Goal: Go to known website: Access a specific website the user already knows

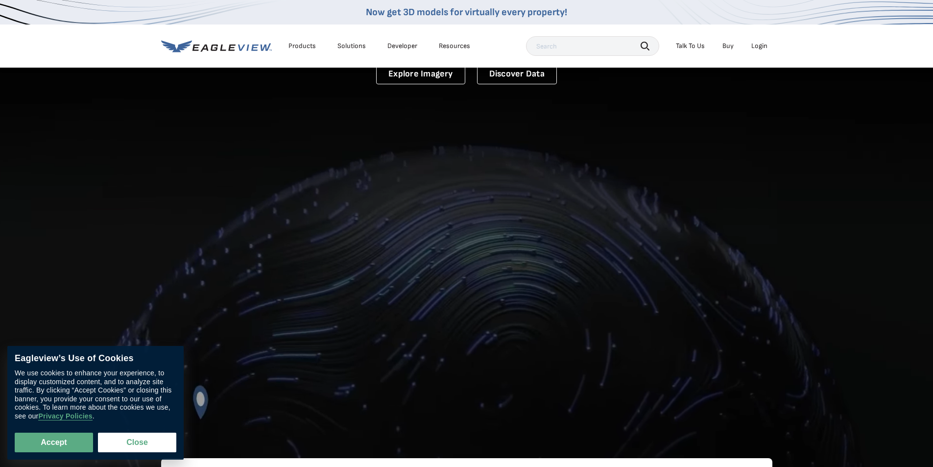
scroll to position [147, 0]
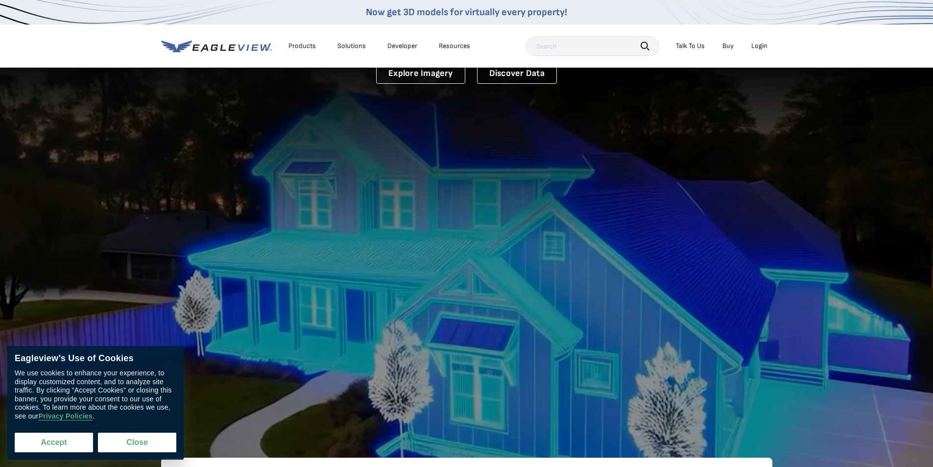
click at [52, 444] on button "Accept" at bounding box center [54, 442] width 78 height 20
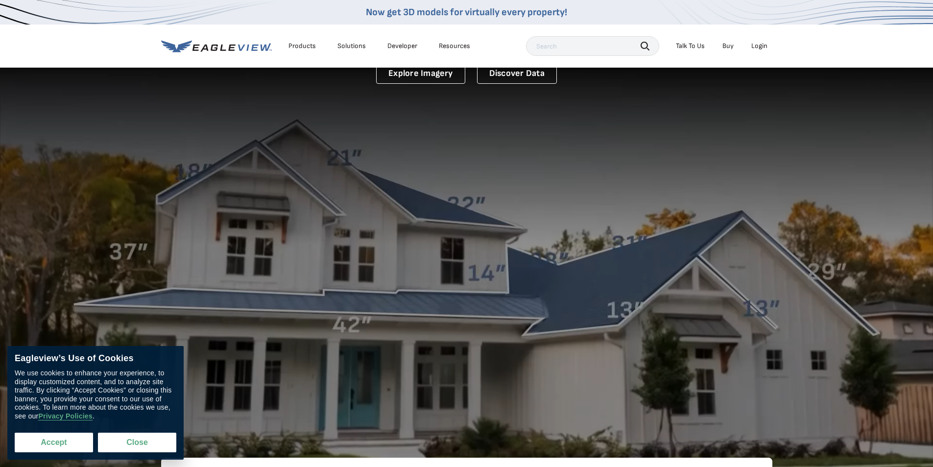
checkbox input "true"
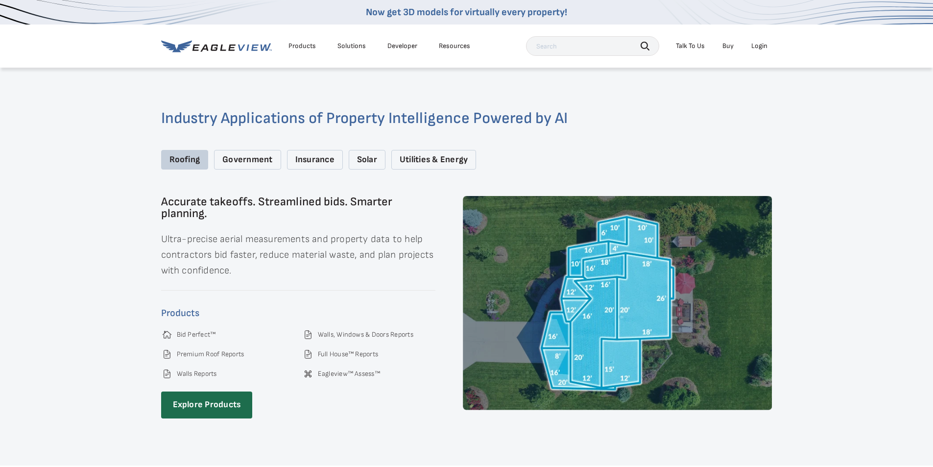
scroll to position [1420, 0]
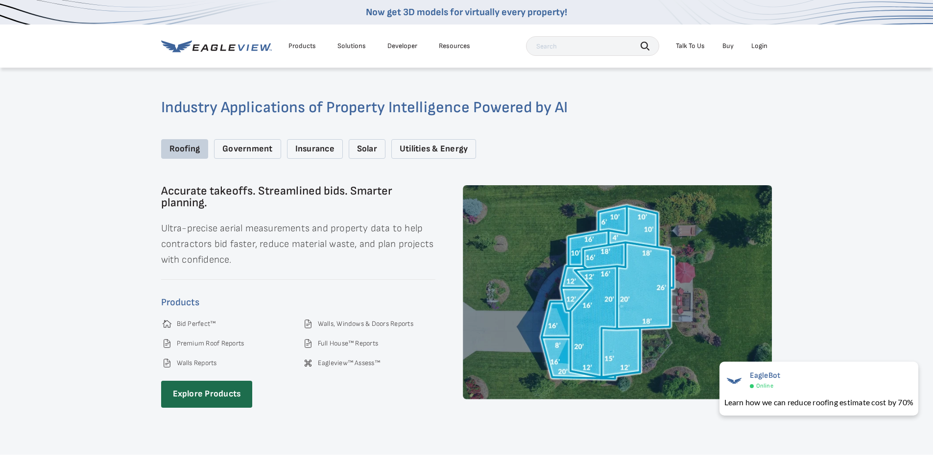
click at [760, 48] on div "Login" at bounding box center [759, 46] width 16 height 9
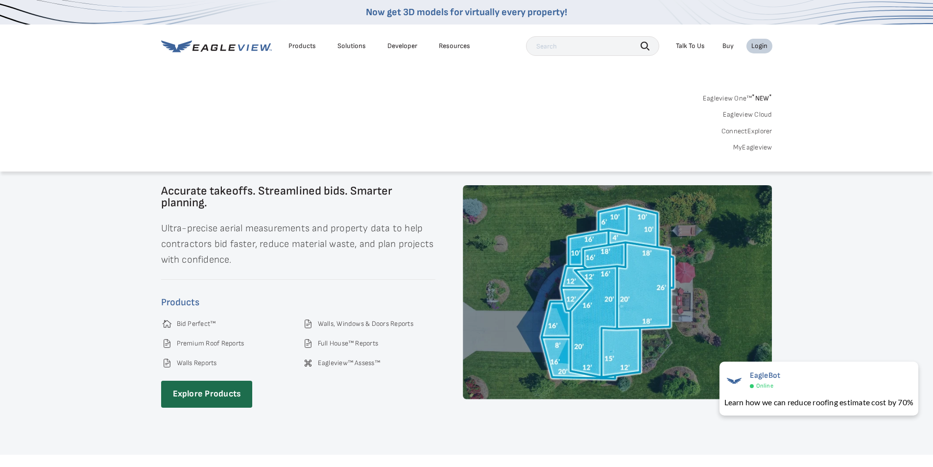
click at [762, 149] on link "MyEagleview" at bounding box center [752, 147] width 39 height 9
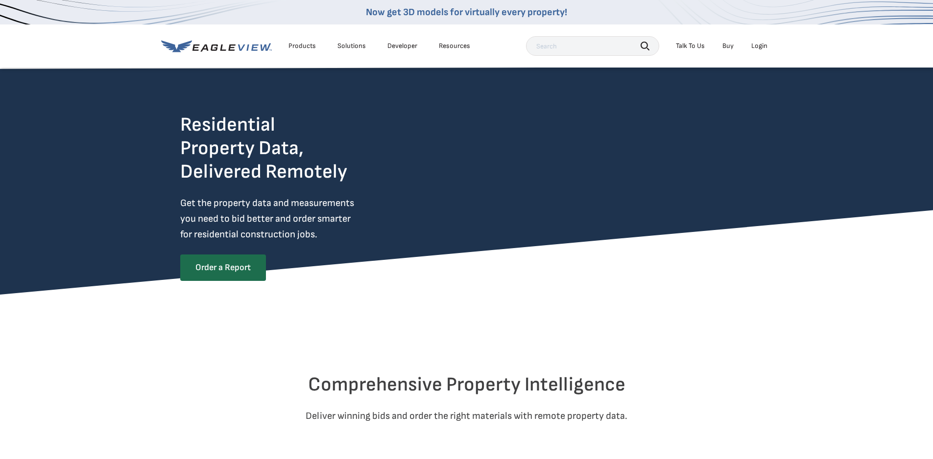
click at [764, 46] on div "Login" at bounding box center [759, 46] width 16 height 9
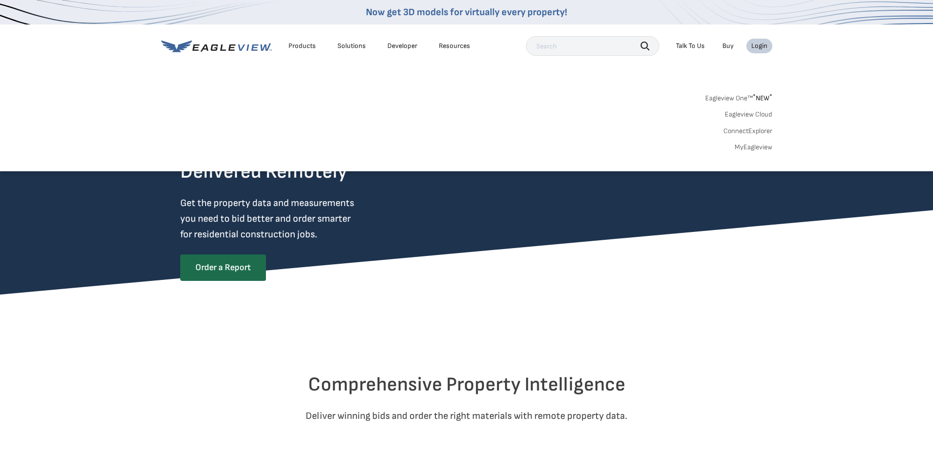
click at [751, 42] on div "Login" at bounding box center [759, 46] width 16 height 9
